Goal: Navigation & Orientation: Find specific page/section

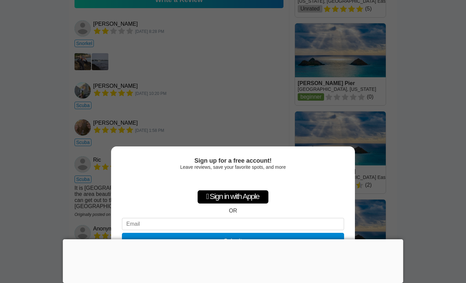
scroll to position [585, 0]
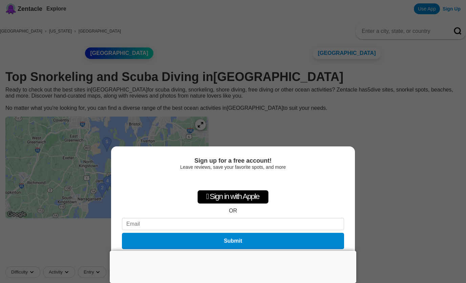
click at [348, 92] on div "Sign up for a free account! Leave reviews, save your favorite spots, and more …" at bounding box center [233, 141] width 466 height 283
click at [232, 250] on div at bounding box center [233, 250] width 246 height 0
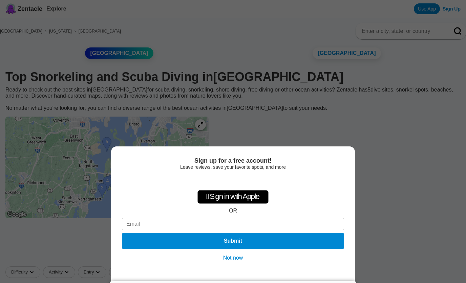
click at [234, 259] on button "Not now" at bounding box center [233, 257] width 24 height 7
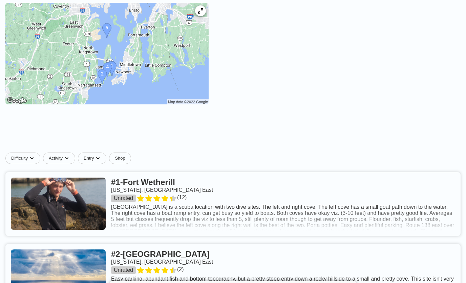
scroll to position [119, 0]
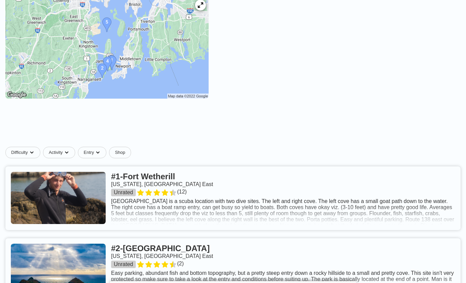
click at [402, 186] on link at bounding box center [232, 198] width 455 height 64
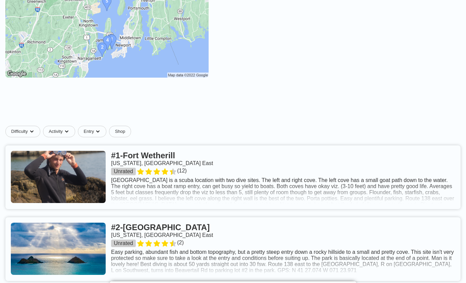
scroll to position [141, 0]
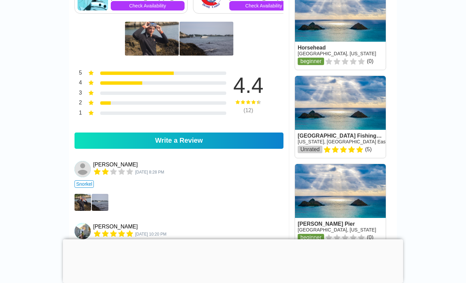
scroll to position [407, 0]
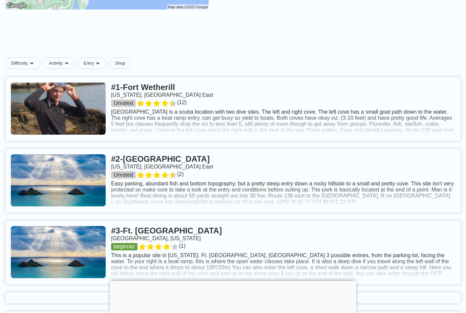
scroll to position [208, 0]
click at [425, 197] on link at bounding box center [232, 181] width 455 height 64
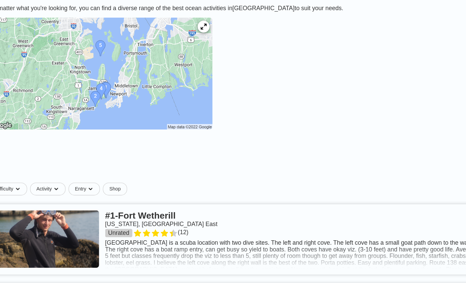
scroll to position [97, 0]
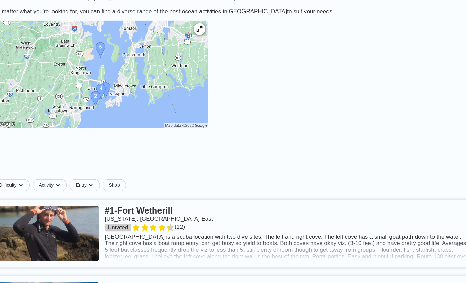
click at [183, 26] on img at bounding box center [106, 70] width 203 height 102
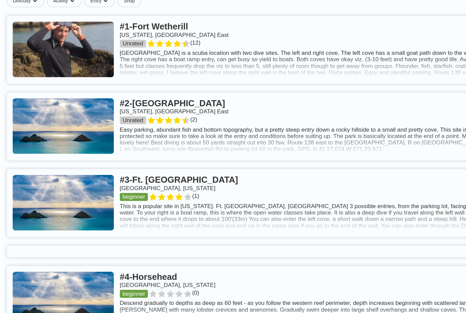
scroll to position [273, 0]
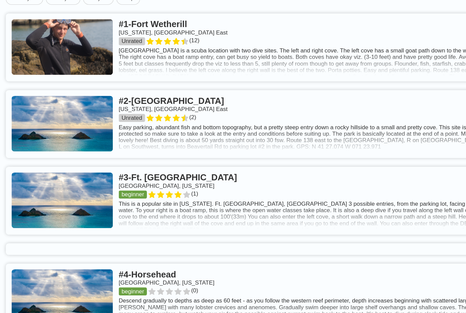
click at [188, 101] on link at bounding box center [232, 116] width 455 height 64
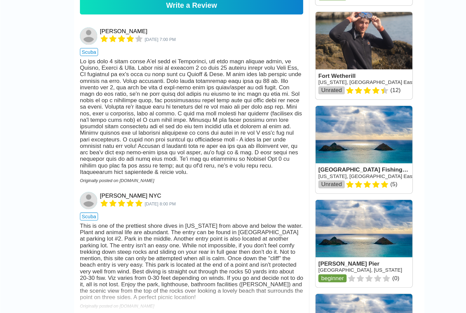
scroll to position [530, 0]
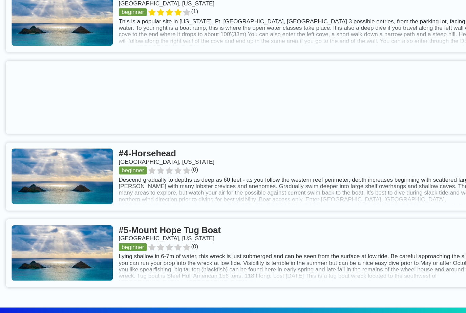
scroll to position [442, 0]
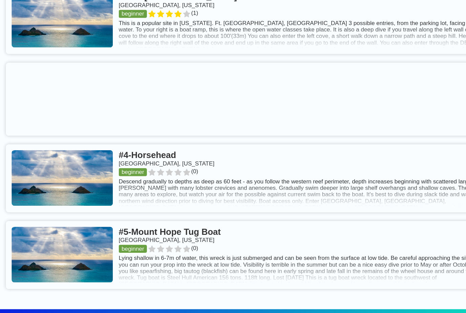
click at [153, 154] on link at bounding box center [232, 167] width 455 height 64
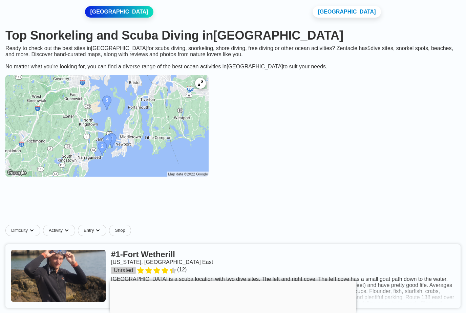
scroll to position [4, 0]
